Goal: Information Seeking & Learning: Learn about a topic

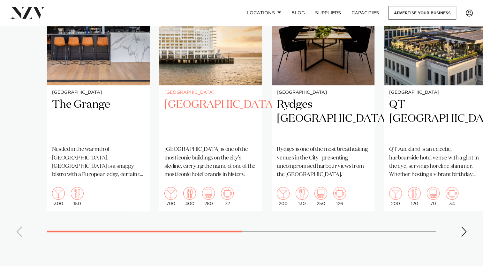
scroll to position [575, 0]
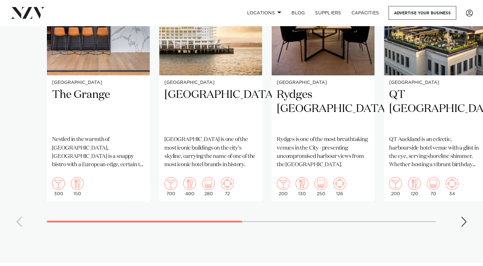
click at [465, 217] on div "Next slide" at bounding box center [464, 222] width 6 height 10
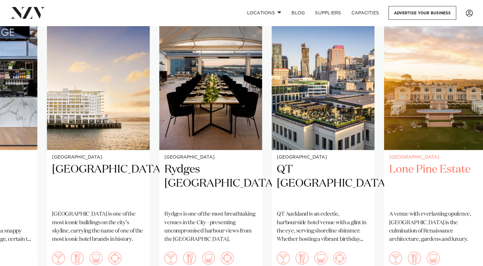
scroll to position [511, 0]
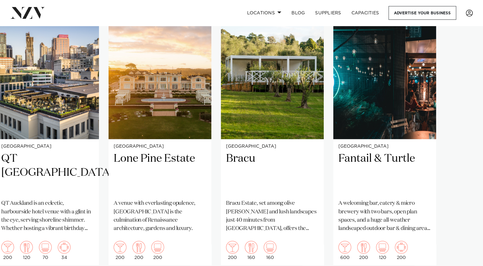
click at [464, 259] on swiper-container "[GEOGRAPHIC_DATA] [GEOGRAPHIC_DATA] Nestled in the warmth of [GEOGRAPHIC_DATA],…" at bounding box center [241, 148] width 483 height 295
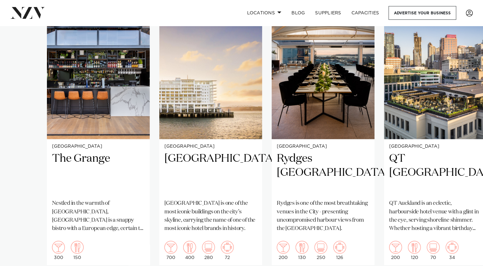
click at [32, 257] on swiper-container "[GEOGRAPHIC_DATA] [GEOGRAPHIC_DATA] Nestled in the warmth of [GEOGRAPHIC_DATA],…" at bounding box center [241, 148] width 483 height 295
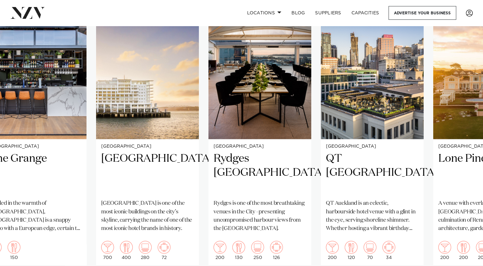
click at [257, 260] on swiper-container "[GEOGRAPHIC_DATA] [GEOGRAPHIC_DATA] Nestled in the warmth of [GEOGRAPHIC_DATA],…" at bounding box center [241, 148] width 483 height 295
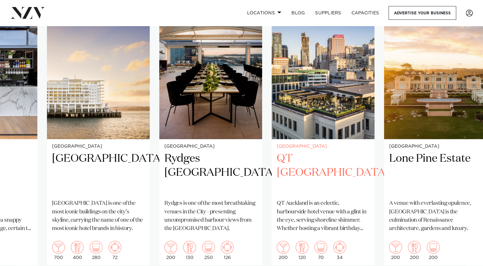
click at [316, 152] on h2 "QT [GEOGRAPHIC_DATA]" at bounding box center [323, 173] width 93 height 43
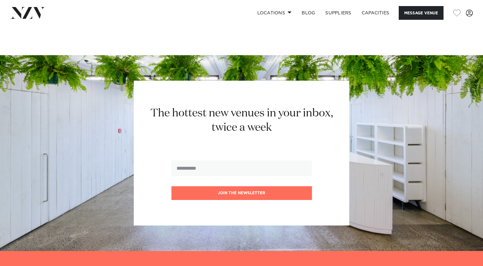
scroll to position [2253, 0]
